Goal: Information Seeking & Learning: Learn about a topic

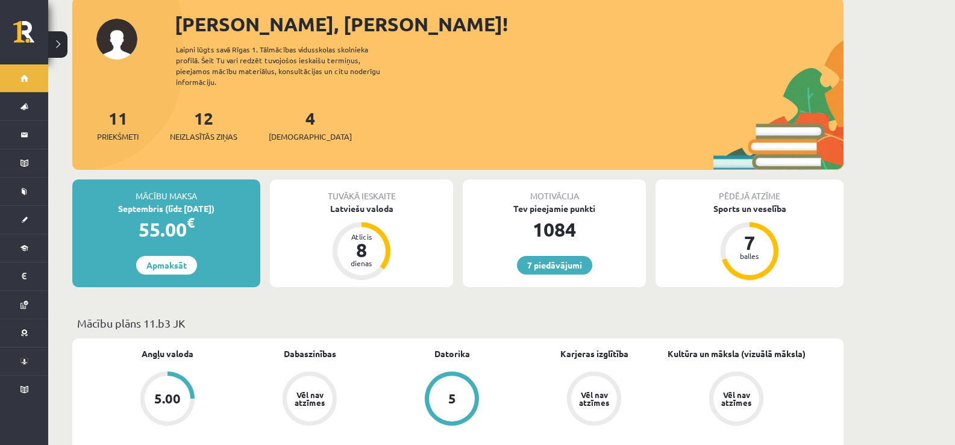
scroll to position [60, 0]
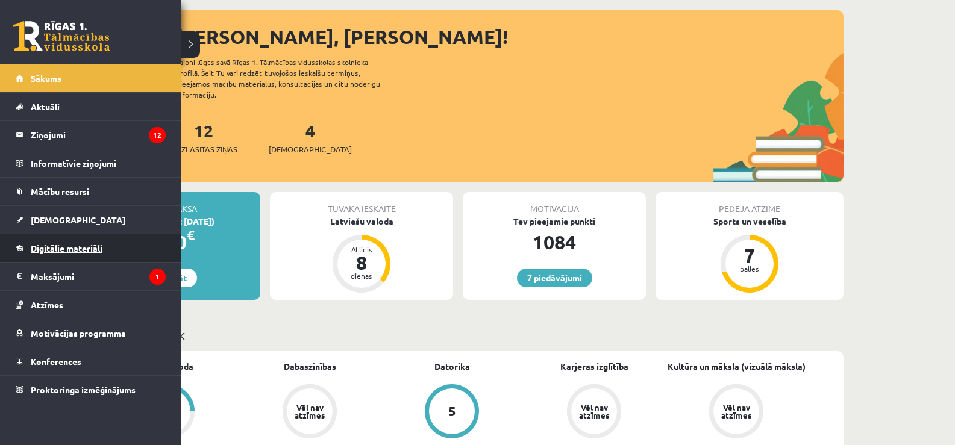
click at [58, 246] on span "Digitālie materiāli" at bounding box center [67, 248] width 72 height 11
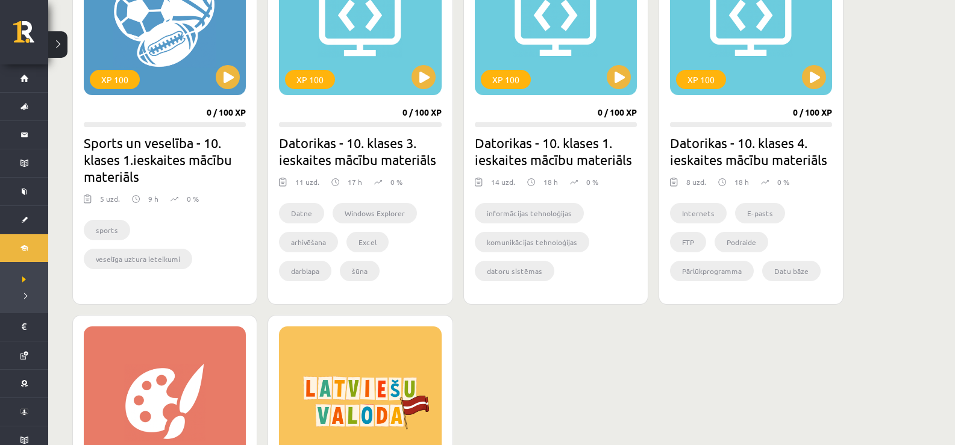
scroll to position [964, 0]
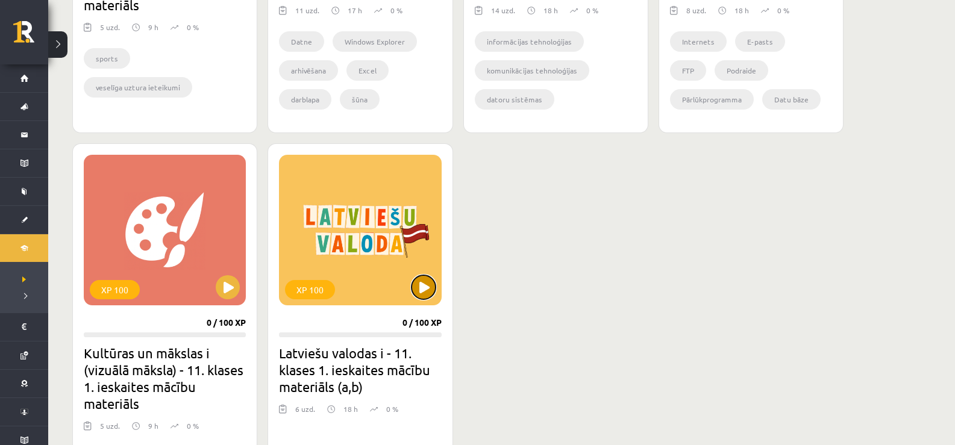
click at [428, 295] on button at bounding box center [424, 287] width 24 height 24
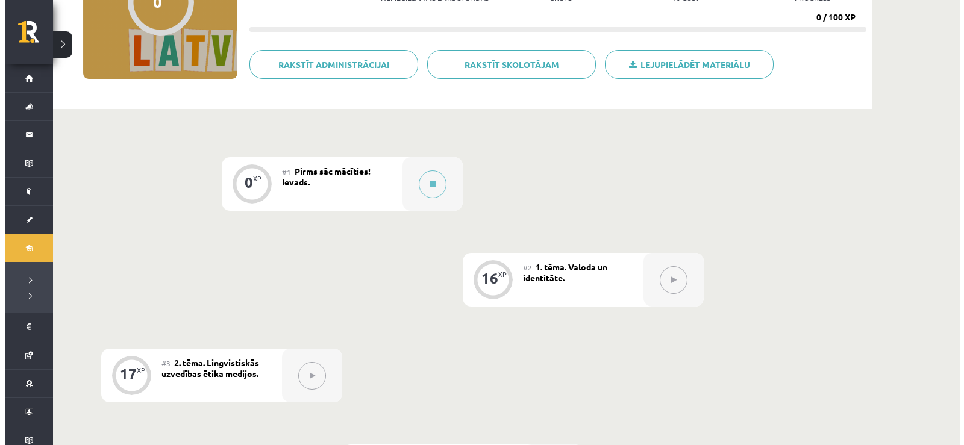
scroll to position [181, 0]
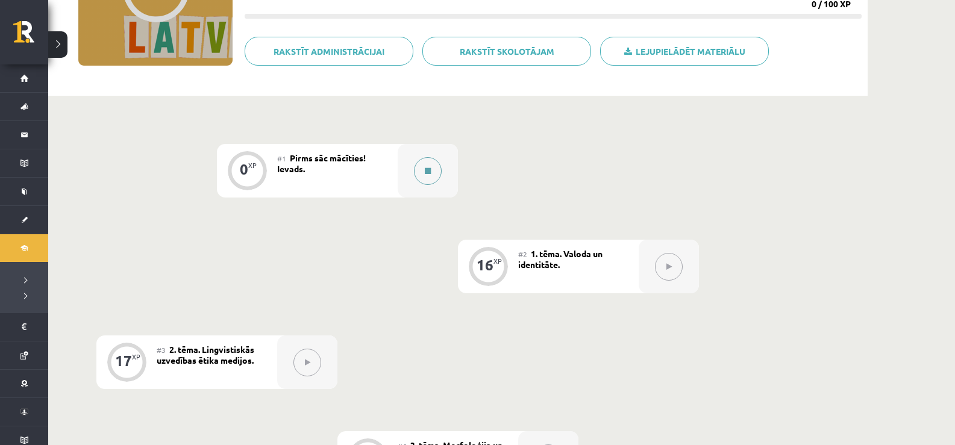
drag, startPoint x: 415, startPoint y: 147, endPoint x: 415, endPoint y: 163, distance: 16.3
click at [415, 163] on div at bounding box center [428, 171] width 60 height 54
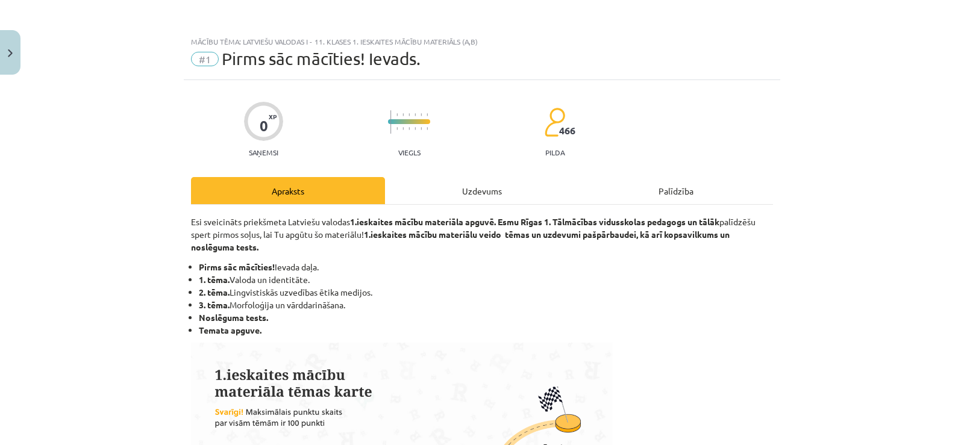
drag, startPoint x: 415, startPoint y: 163, endPoint x: 441, endPoint y: 60, distance: 106.3
click at [415, 168] on div "Mācību tēma: Latviešu valodas i - 11. klases 1. ieskaites mācību materiāls (a,b…" at bounding box center [482, 222] width 964 height 445
click at [467, 199] on div "Uzdevums" at bounding box center [482, 190] width 194 height 27
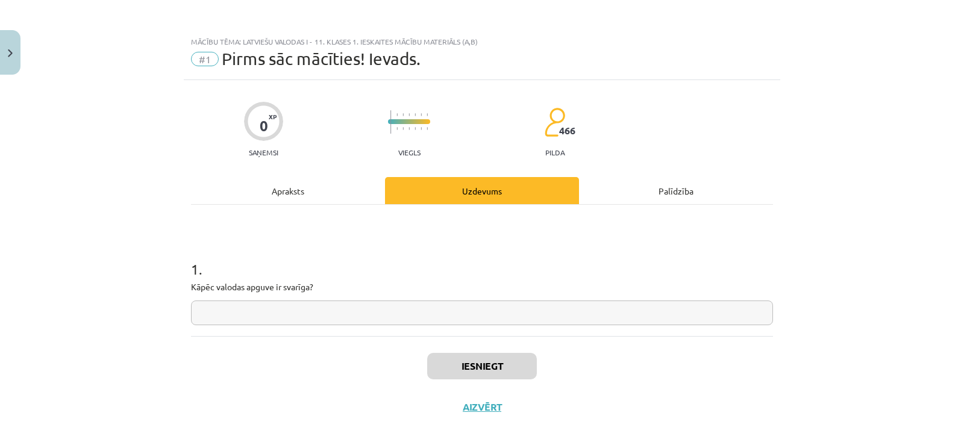
scroll to position [13, 0]
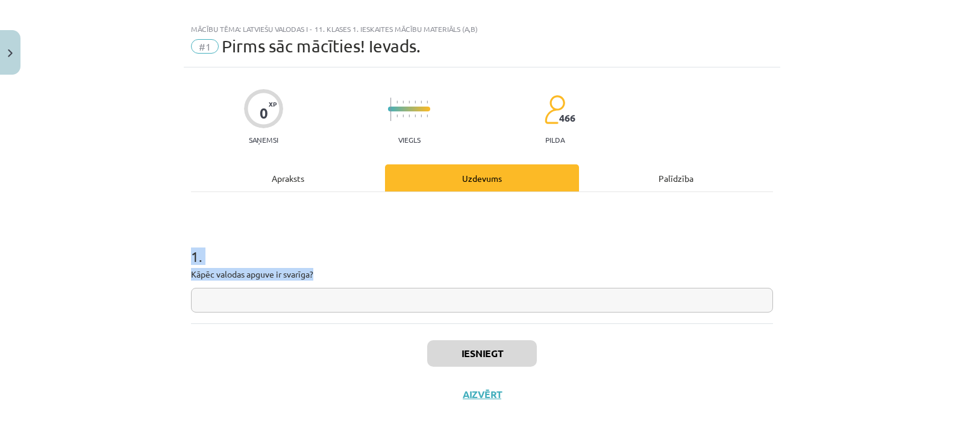
drag, startPoint x: 319, startPoint y: 272, endPoint x: 178, endPoint y: 259, distance: 142.2
click at [178, 259] on div "Mācību tēma: Latviešu valodas i - 11. klases 1. ieskaites mācību materiāls (a,b…" at bounding box center [482, 222] width 964 height 445
click at [186, 271] on div "0 XP Saņemsi Viegls 466 pilda Apraksts Uzdevums Palīdzība 1 . Kāpēc valodas apg…" at bounding box center [482, 241] width 597 height 348
click at [189, 272] on div "0 XP Saņemsi Viegls 466 pilda Apraksts Uzdevums Palīdzība 1 . Kāpēc valodas apg…" at bounding box center [482, 241] width 597 height 348
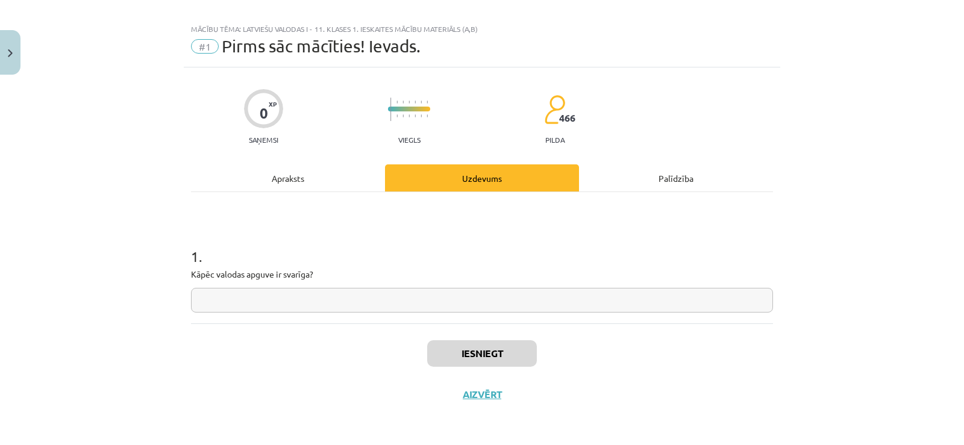
click at [256, 295] on input "text" at bounding box center [482, 300] width 582 height 25
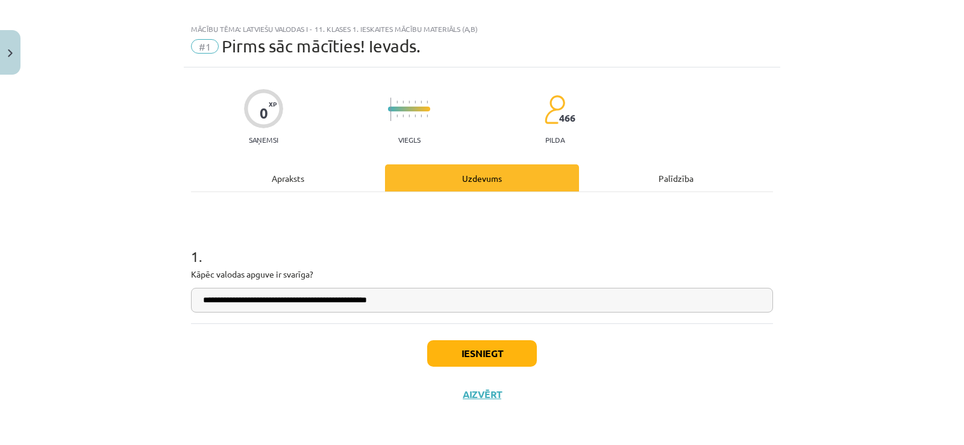
drag, startPoint x: 394, startPoint y: 300, endPoint x: 113, endPoint y: 267, distance: 282.2
click at [113, 267] on div "**********" at bounding box center [482, 222] width 964 height 445
type input "**********"
drag, startPoint x: 299, startPoint y: 164, endPoint x: 281, endPoint y: 177, distance: 22.1
click at [295, 166] on div "**********" at bounding box center [482, 241] width 597 height 348
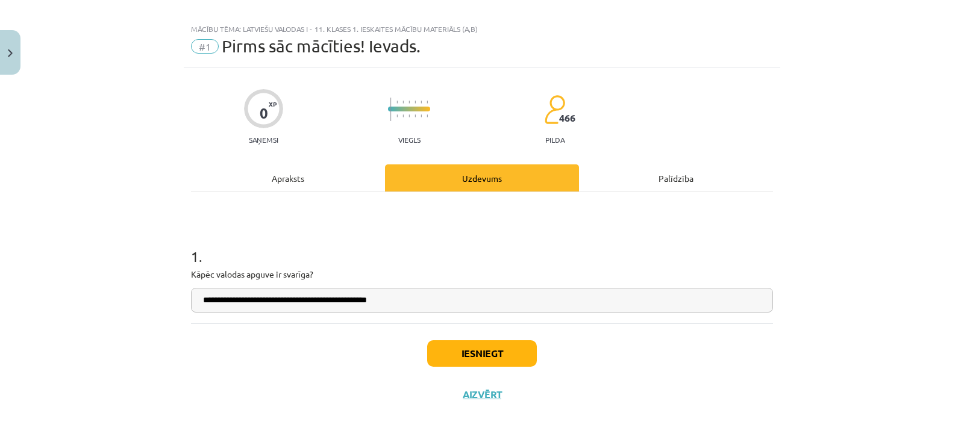
click at [281, 177] on div "Apraksts" at bounding box center [288, 178] width 194 height 27
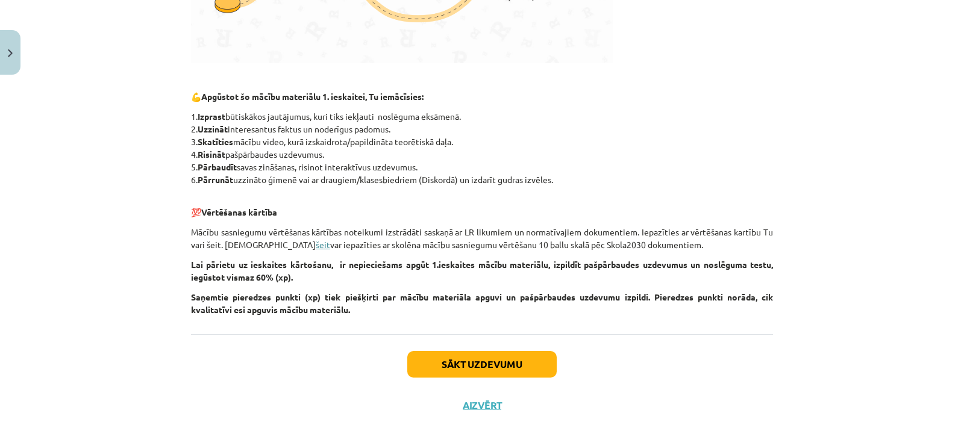
scroll to position [528, 0]
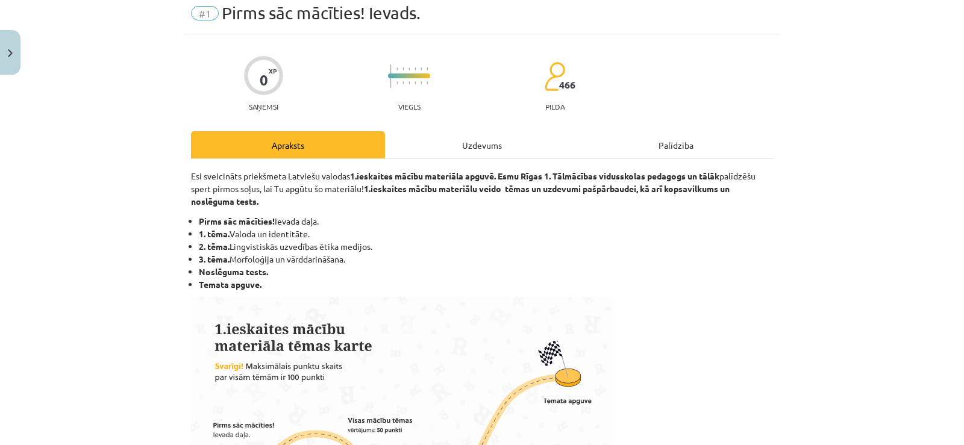
click at [461, 146] on div "Uzdevums" at bounding box center [482, 144] width 194 height 27
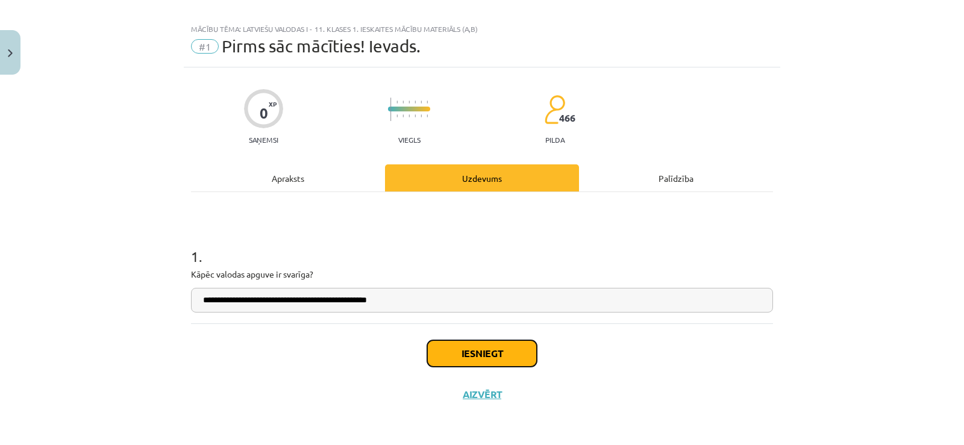
click at [479, 353] on button "Iesniegt" at bounding box center [482, 354] width 110 height 27
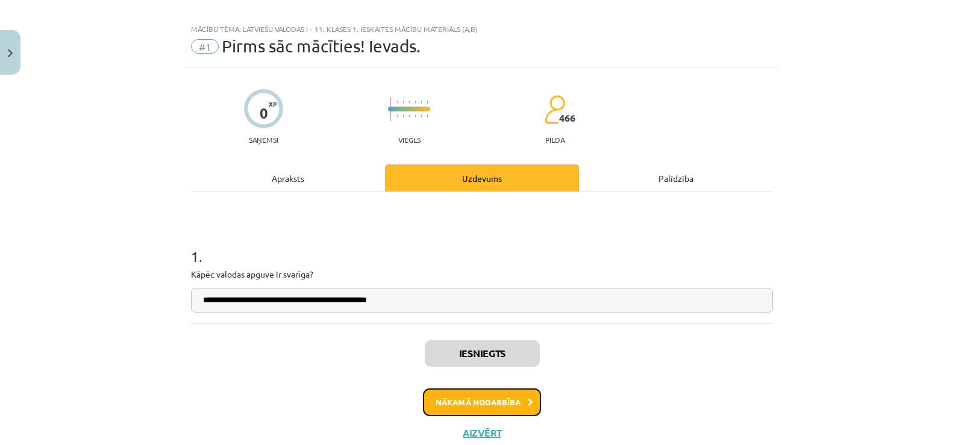
click at [498, 401] on button "Nākamā nodarbība" at bounding box center [482, 403] width 118 height 28
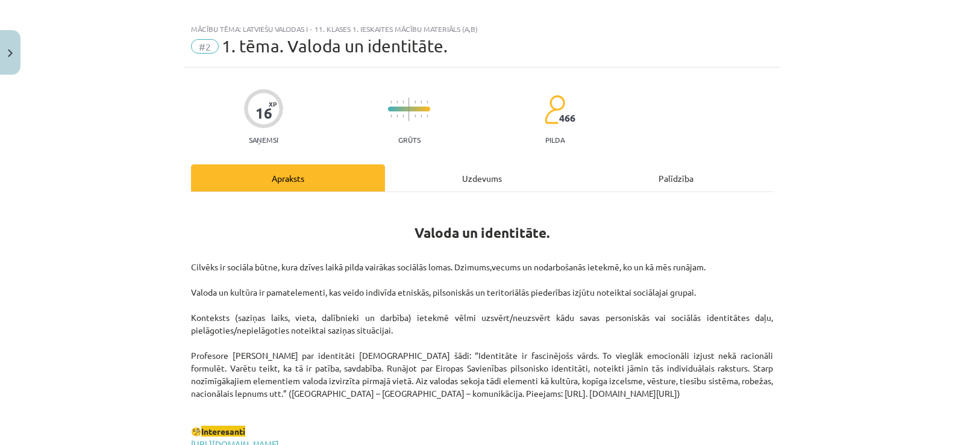
scroll to position [30, 0]
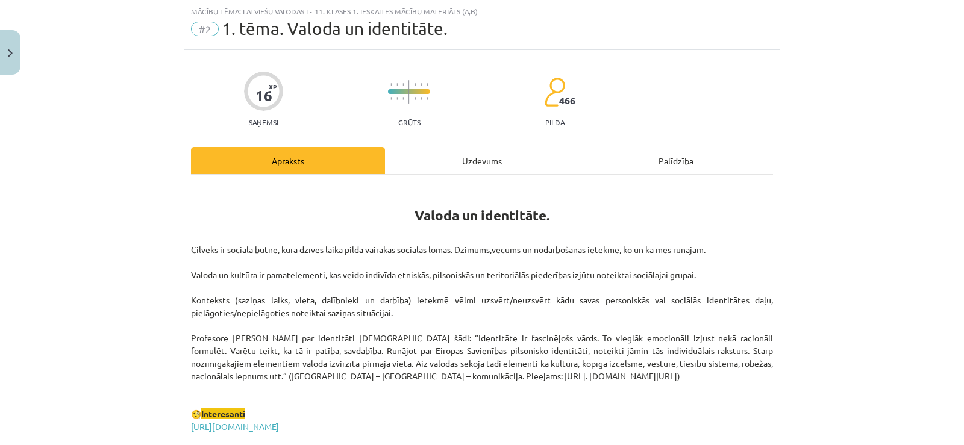
click at [504, 151] on div "Uzdevums" at bounding box center [482, 160] width 194 height 27
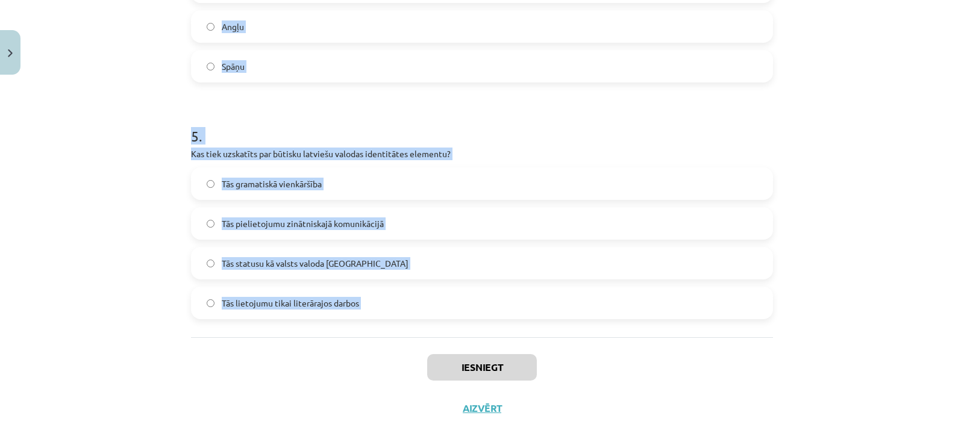
scroll to position [1094, 0]
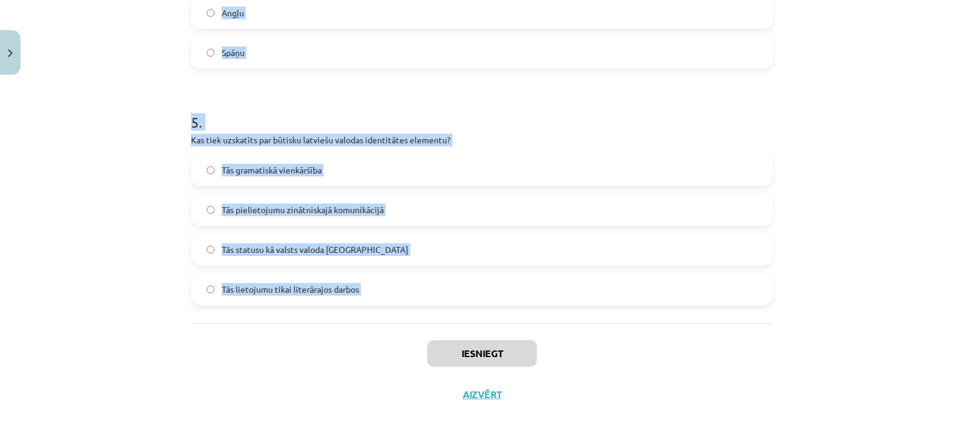
drag, startPoint x: 190, startPoint y: 279, endPoint x: 366, endPoint y: 345, distance: 188.6
click at [366, 345] on div "Mācību tēma: Latviešu valodas i - 11. klases 1. ieskaites mācību materiāls (a,b…" at bounding box center [482, 222] width 964 height 445
copy form "Lor ip dolor si ametconsectetu adipiscingel seddoeiusmo tempori? Utlabore etdol…"
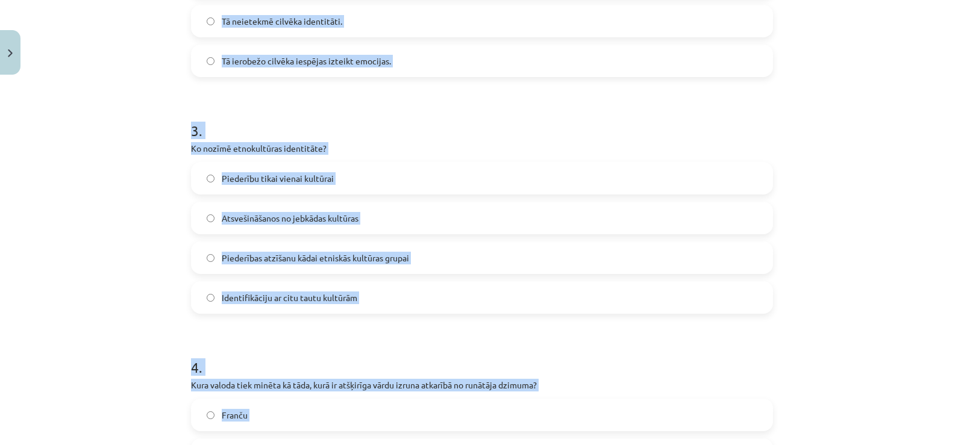
click at [0, 231] on div "Mācību tēma: Latviešu valodas i - 11. klases 1. ieskaites mācību materiāls (a,b…" at bounding box center [482, 222] width 964 height 445
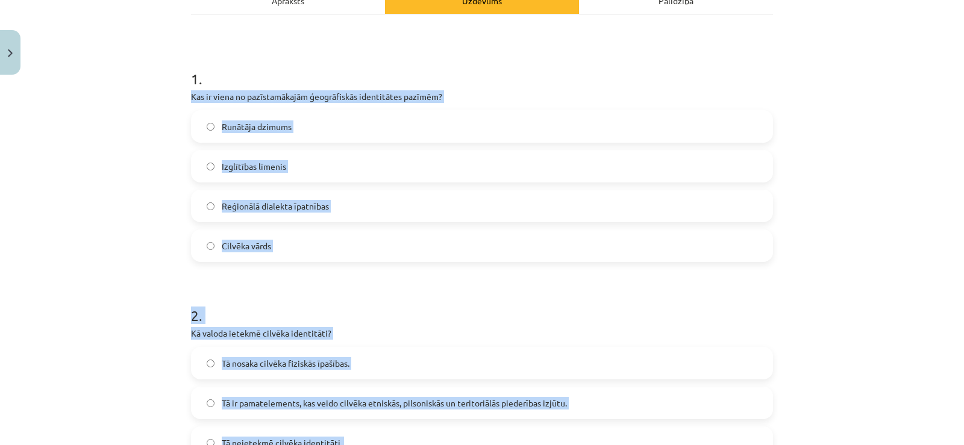
click at [245, 216] on label "Reģionālā dialekta īpatnības" at bounding box center [482, 206] width 580 height 30
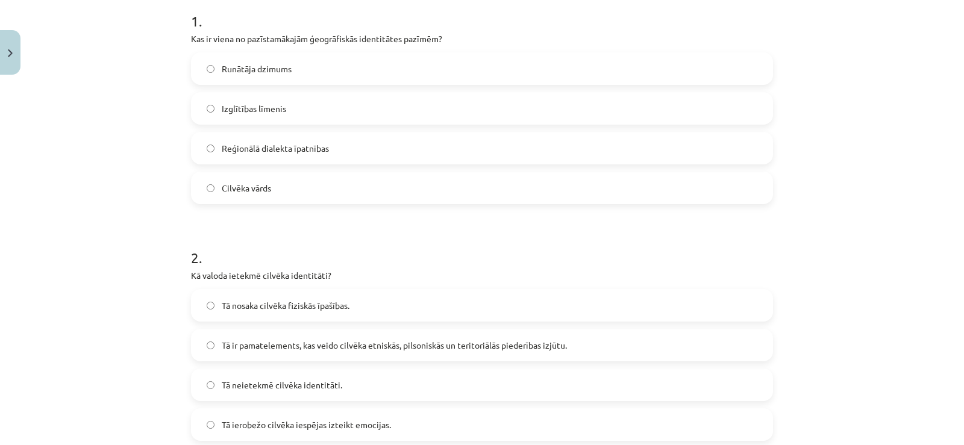
scroll to position [311, 0]
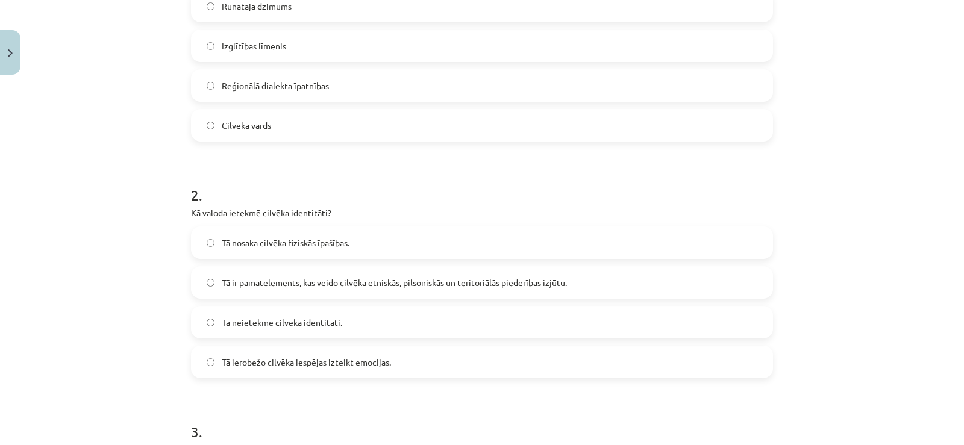
click at [268, 287] on span "Tā ir pamatelements, kas veido cilvēka etniskās, pilsoniskās un teritoriālās pi…" at bounding box center [394, 283] width 345 height 13
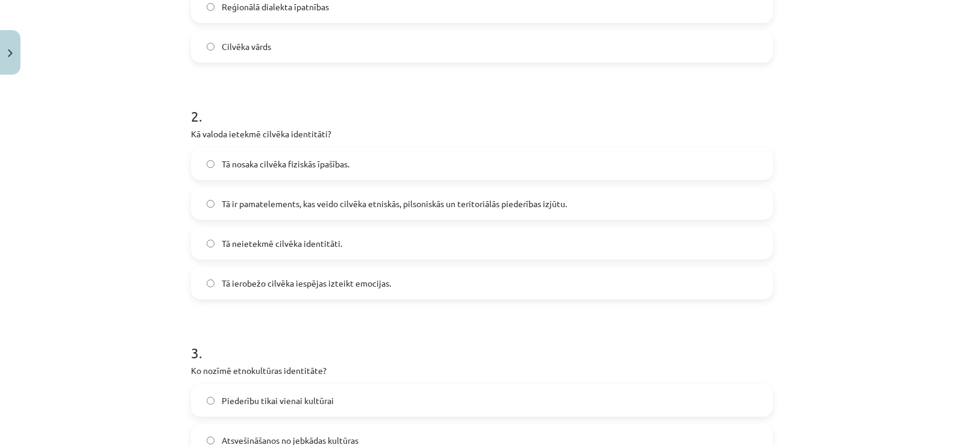
scroll to position [492, 0]
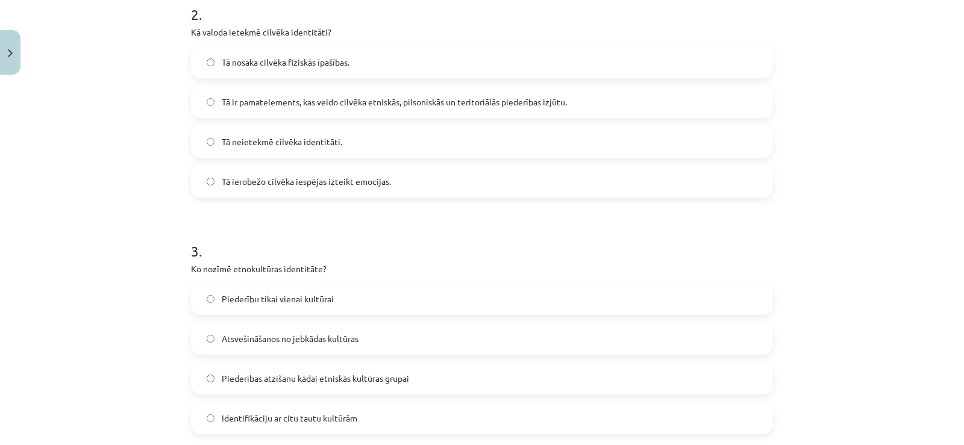
click at [259, 313] on label "Piederību tikai vienai kultūrai" at bounding box center [482, 299] width 580 height 30
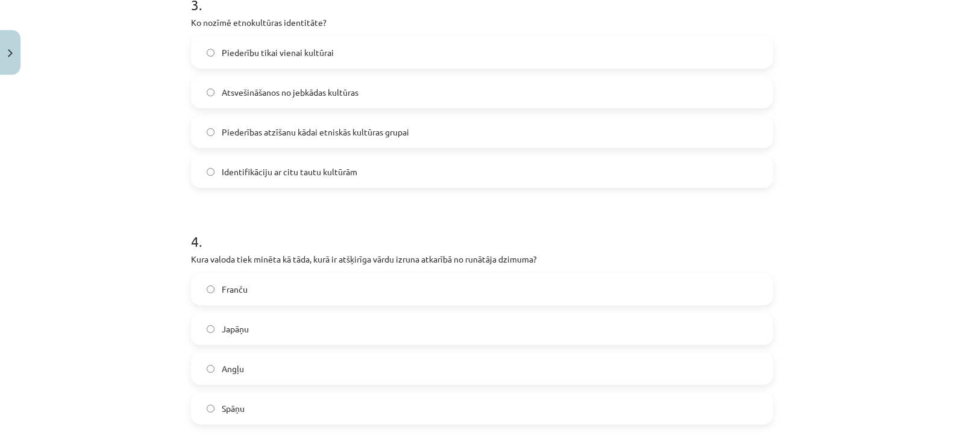
scroll to position [793, 0]
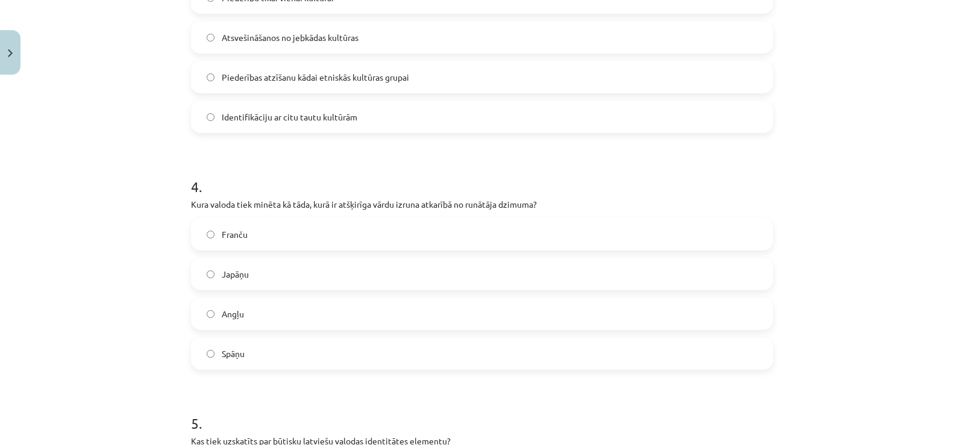
click at [269, 277] on label "Japāņu" at bounding box center [482, 274] width 580 height 30
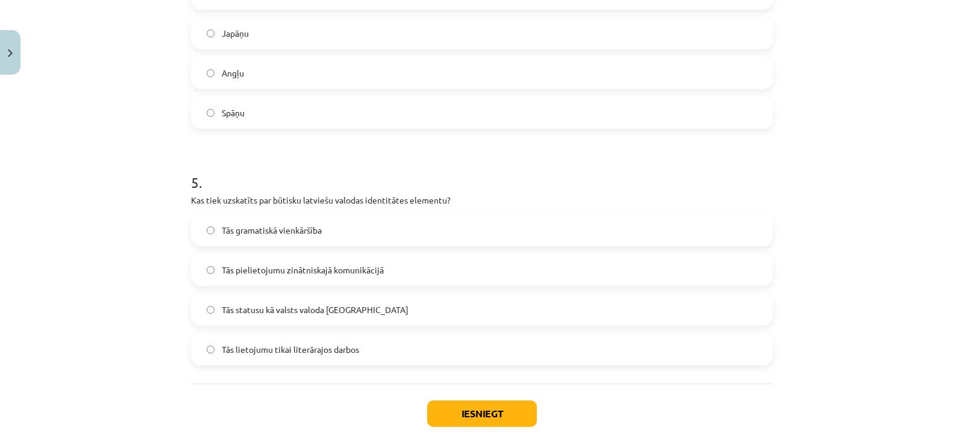
click at [278, 231] on span "Tās gramatiskā vienkāršība" at bounding box center [272, 230] width 100 height 13
click at [470, 404] on button "Iesniegt" at bounding box center [482, 414] width 110 height 27
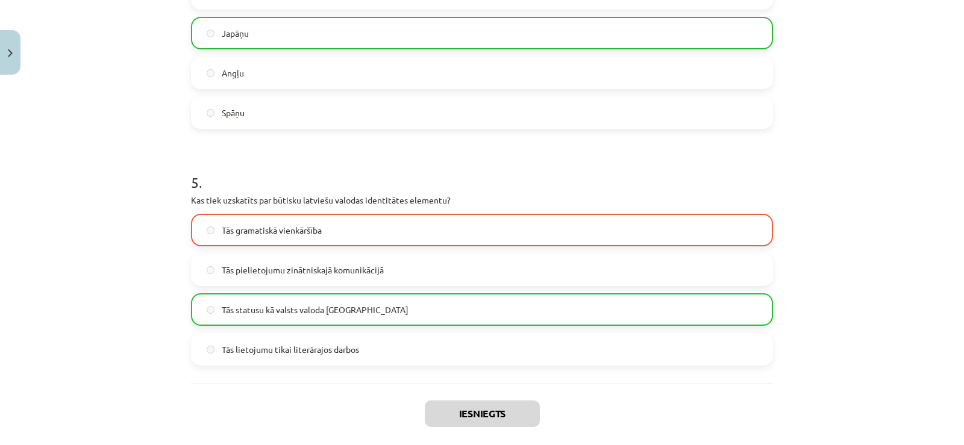
scroll to position [1133, 0]
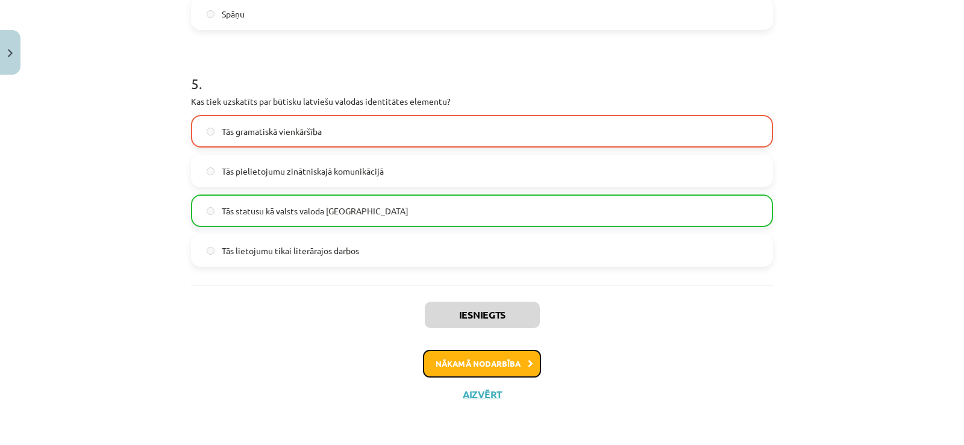
click at [457, 363] on button "Nākamā nodarbība" at bounding box center [482, 364] width 118 height 28
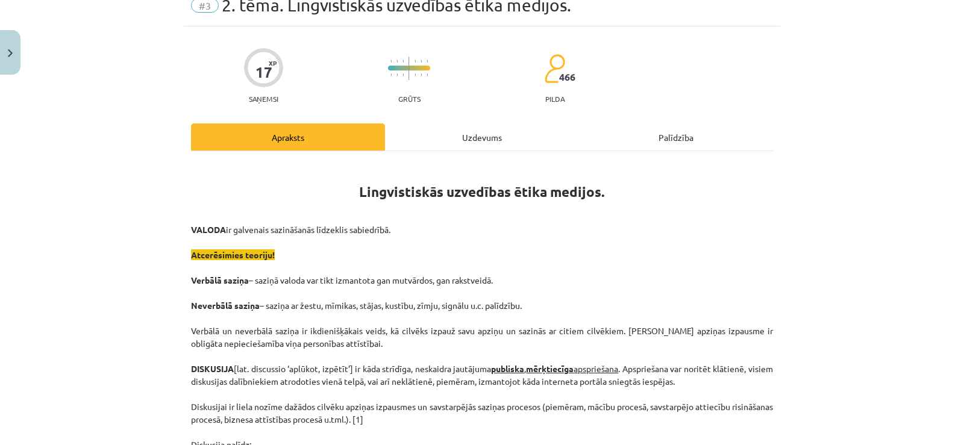
scroll to position [30, 0]
